Goal: Information Seeking & Learning: Learn about a topic

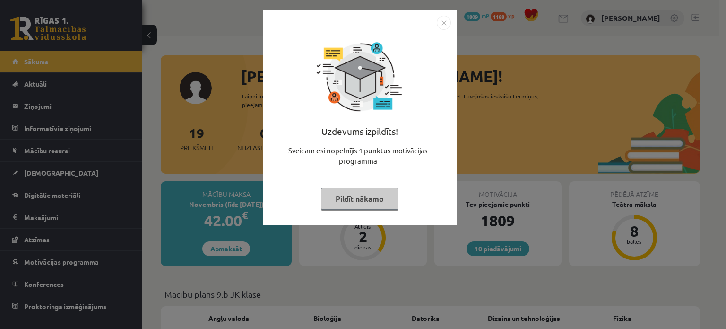
click at [438, 19] on img "Close" at bounding box center [444, 23] width 14 height 14
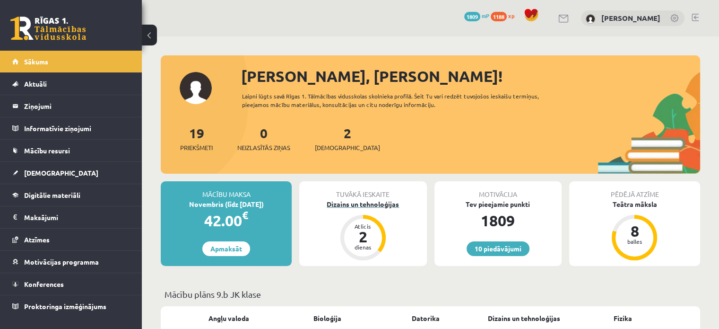
click at [358, 203] on div "Dizains un tehnoloģijas" at bounding box center [362, 204] width 127 height 10
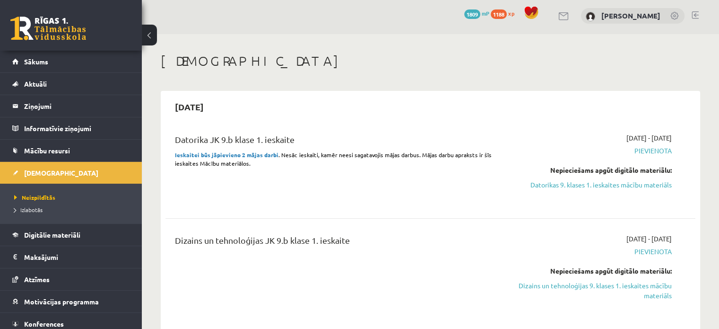
scroll to position [142, 0]
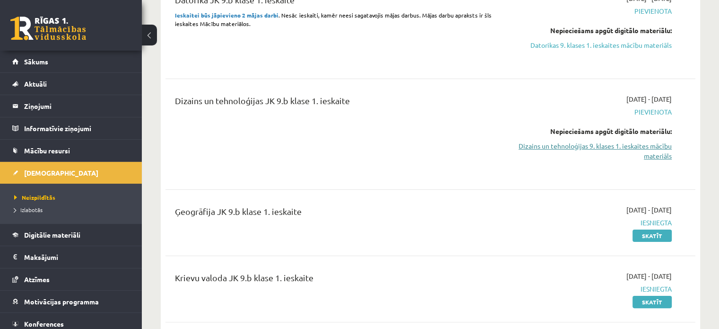
click at [632, 147] on link "Dizains un tehnoloģijas 9. klases 1. ieskaites mācību materiāls" at bounding box center [594, 151] width 156 height 20
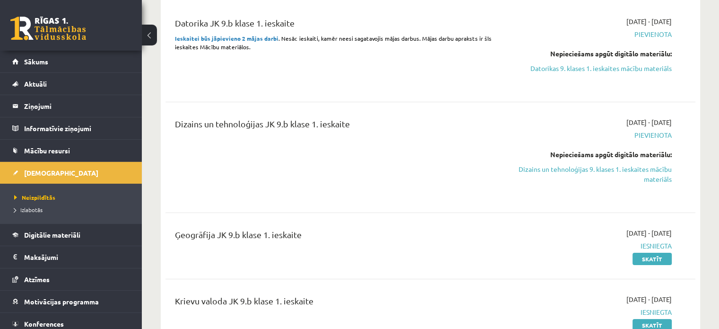
scroll to position [47, 0]
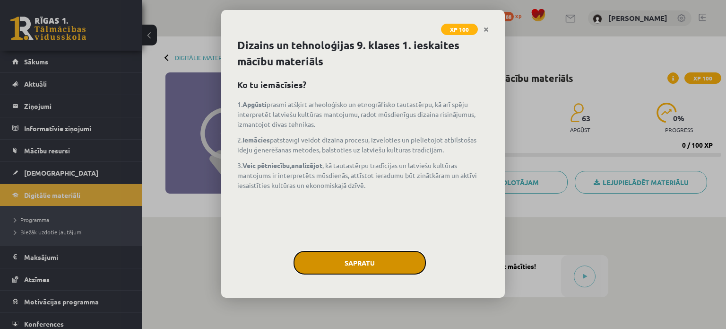
click at [339, 260] on button "Sapratu" at bounding box center [360, 263] width 132 height 24
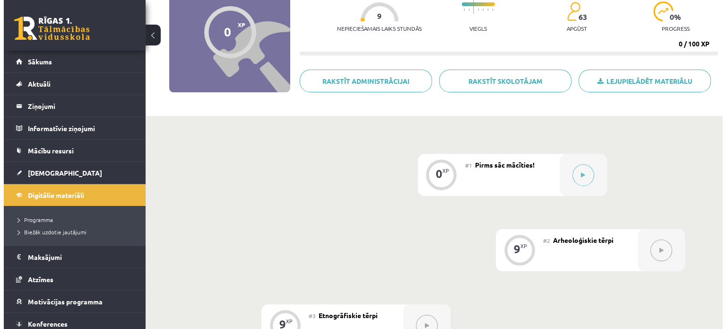
scroll to position [95, 0]
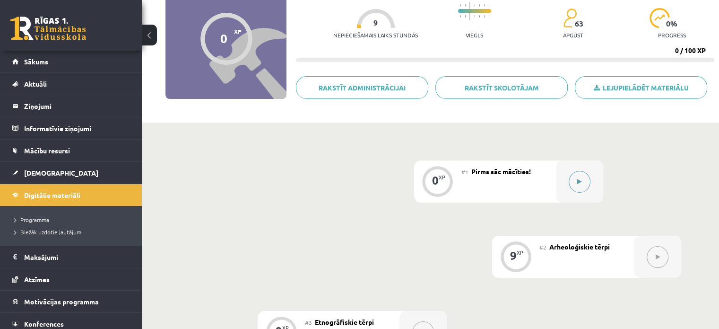
click at [577, 180] on icon at bounding box center [579, 182] width 4 height 6
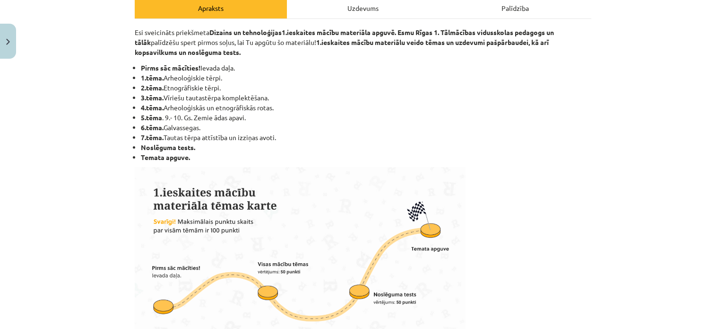
scroll to position [0, 0]
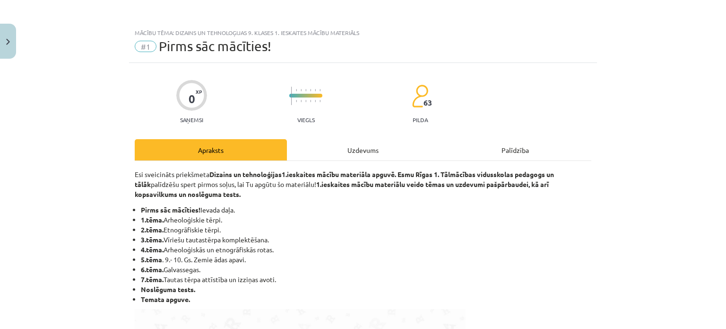
click at [345, 145] on div "Uzdevums" at bounding box center [363, 149] width 152 height 21
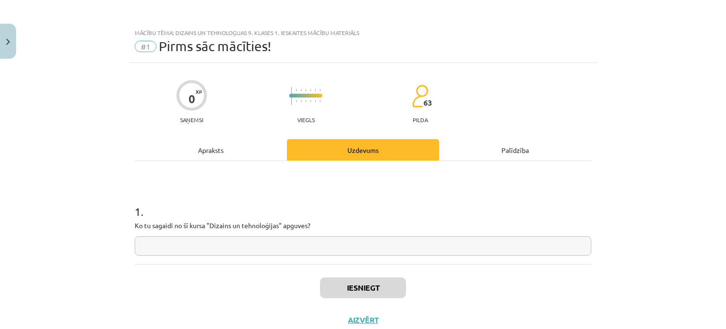
scroll to position [24, 0]
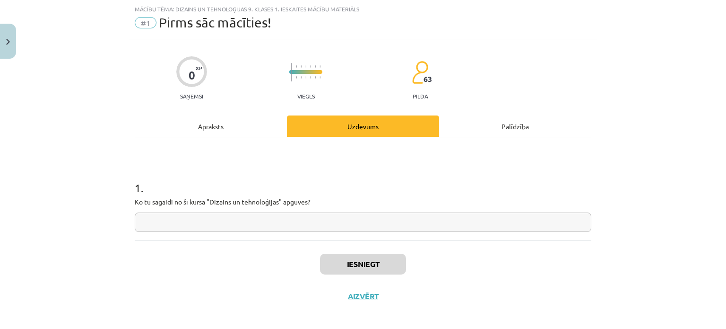
click at [279, 224] on input "text" at bounding box center [363, 221] width 457 height 19
click at [261, 219] on input "***" at bounding box center [363, 221] width 457 height 19
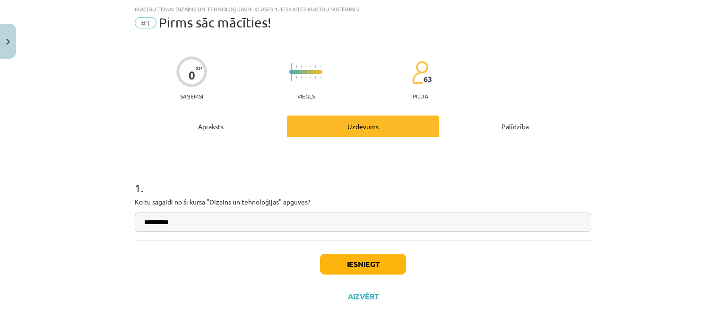
type input "**********"
click at [335, 255] on button "Iesniegt" at bounding box center [363, 264] width 86 height 21
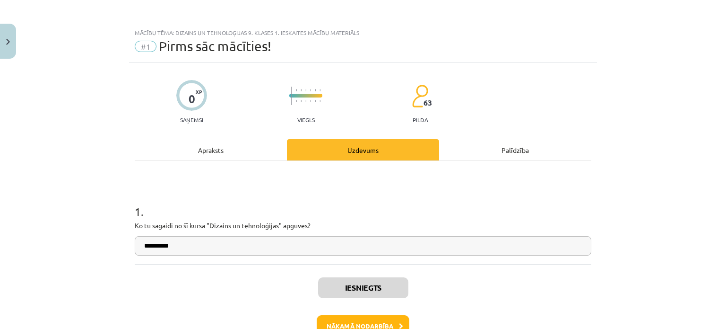
scroll to position [60, 0]
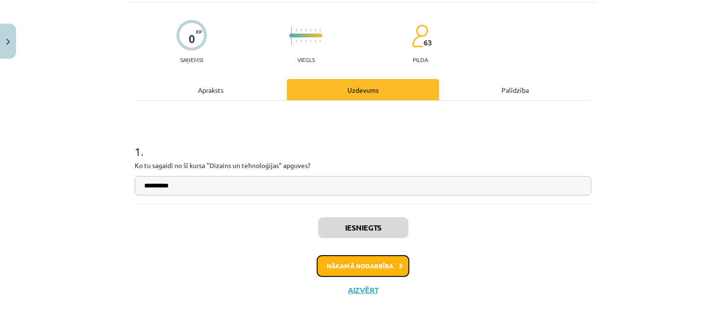
click at [367, 265] on button "Nākamā nodarbība" at bounding box center [363, 266] width 93 height 22
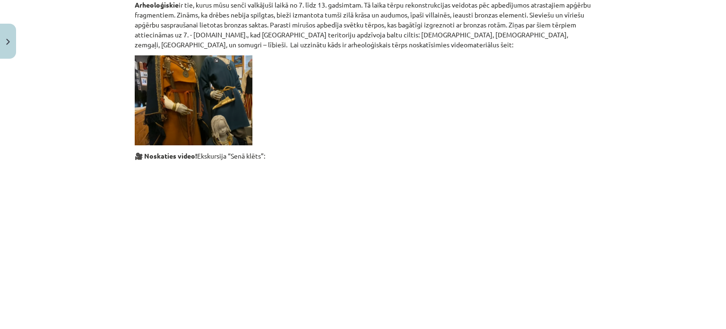
scroll to position [0, 0]
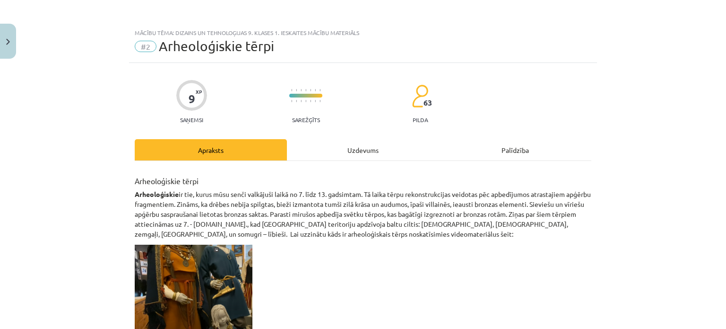
click at [340, 151] on div "Uzdevums" at bounding box center [363, 149] width 152 height 21
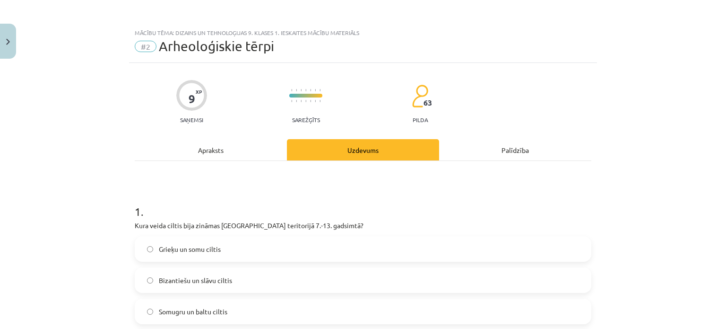
click at [215, 149] on div "Apraksts" at bounding box center [211, 149] width 152 height 21
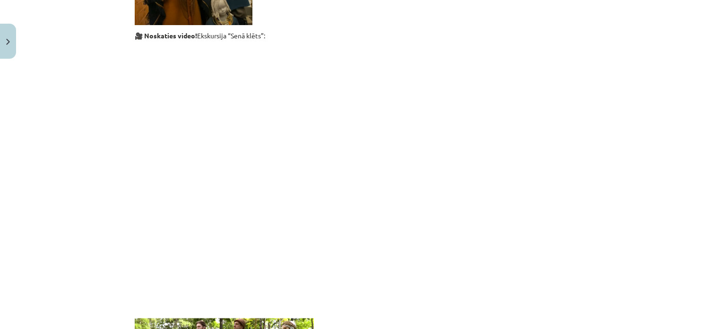
scroll to position [331, 0]
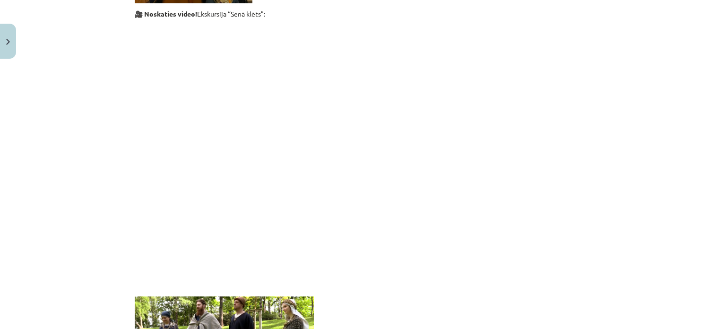
click at [623, 27] on div "Mācību tēma: Dizains un tehnoloģijas 9. klases 1. ieskaites mācību materiāls #2…" at bounding box center [363, 164] width 726 height 329
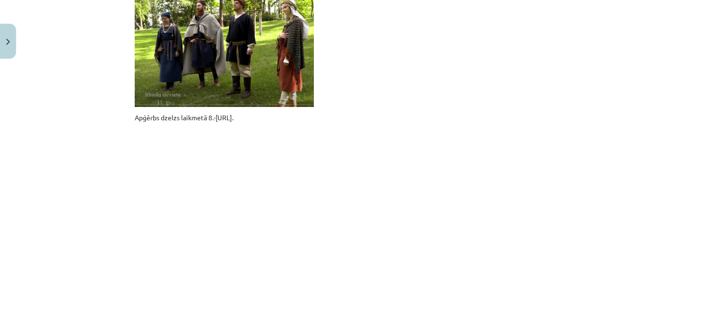
scroll to position [804, 0]
